Goal: Transaction & Acquisition: Obtain resource

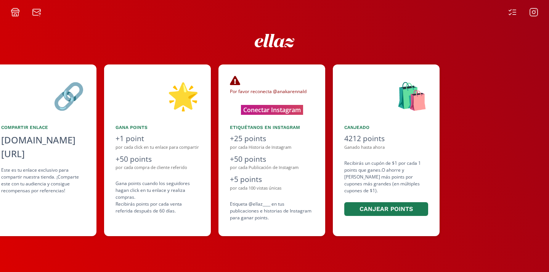
scroll to position [0, 343]
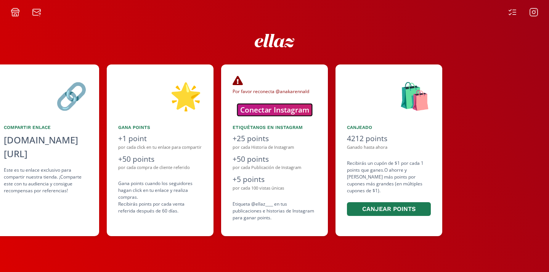
click at [281, 111] on button "Conectar Instagram" at bounding box center [274, 110] width 75 height 12
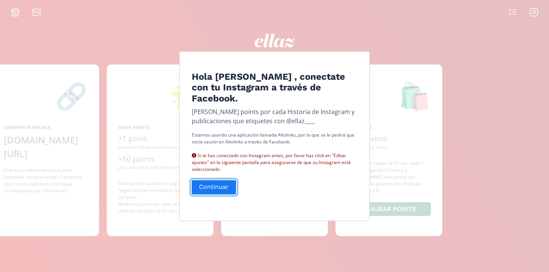
click at [218, 186] on button "Continuar" at bounding box center [214, 187] width 46 height 16
click at [205, 183] on button "Continuar" at bounding box center [214, 187] width 46 height 16
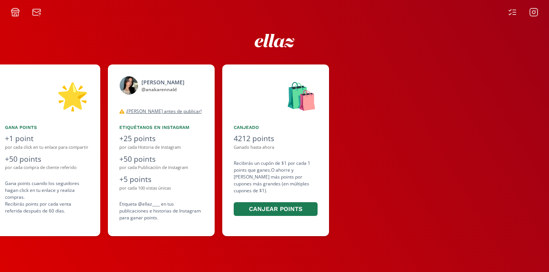
scroll to position [0, 457]
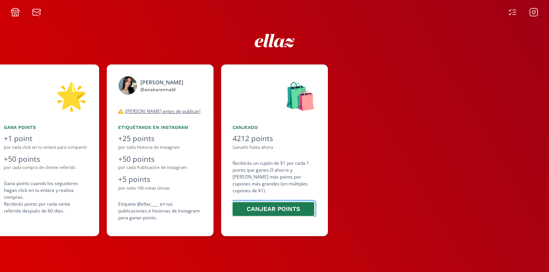
click at [295, 202] on button "Canjear points" at bounding box center [273, 209] width 84 height 16
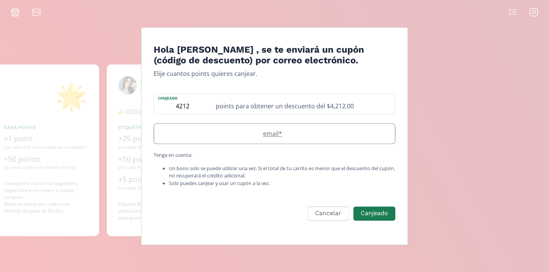
click at [290, 133] on label "email *" at bounding box center [270, 133] width 233 height 9
click at [328, 218] on button "Cancelar" at bounding box center [326, 213] width 43 height 16
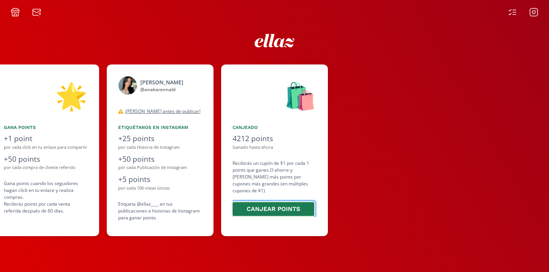
click at [266, 204] on button "Canjear points" at bounding box center [273, 209] width 84 height 16
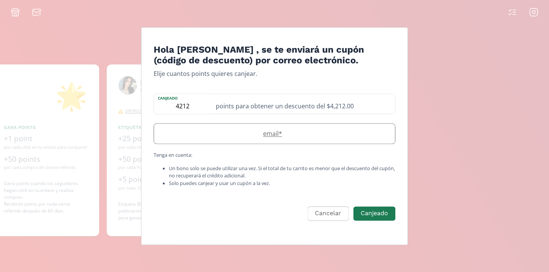
click at [304, 127] on div "email *" at bounding box center [275, 133] width 242 height 21
type input "anakarennald@gmail.com"
click at [310, 107] on div "points para obtener un descuento del $4,212.00" at bounding box center [303, 104] width 184 height 20
click at [302, 155] on p "Tenga en cuenta:" at bounding box center [275, 155] width 242 height 7
click at [379, 211] on button "Canjeado" at bounding box center [374, 213] width 44 height 16
